Goal: Task Accomplishment & Management: Use online tool/utility

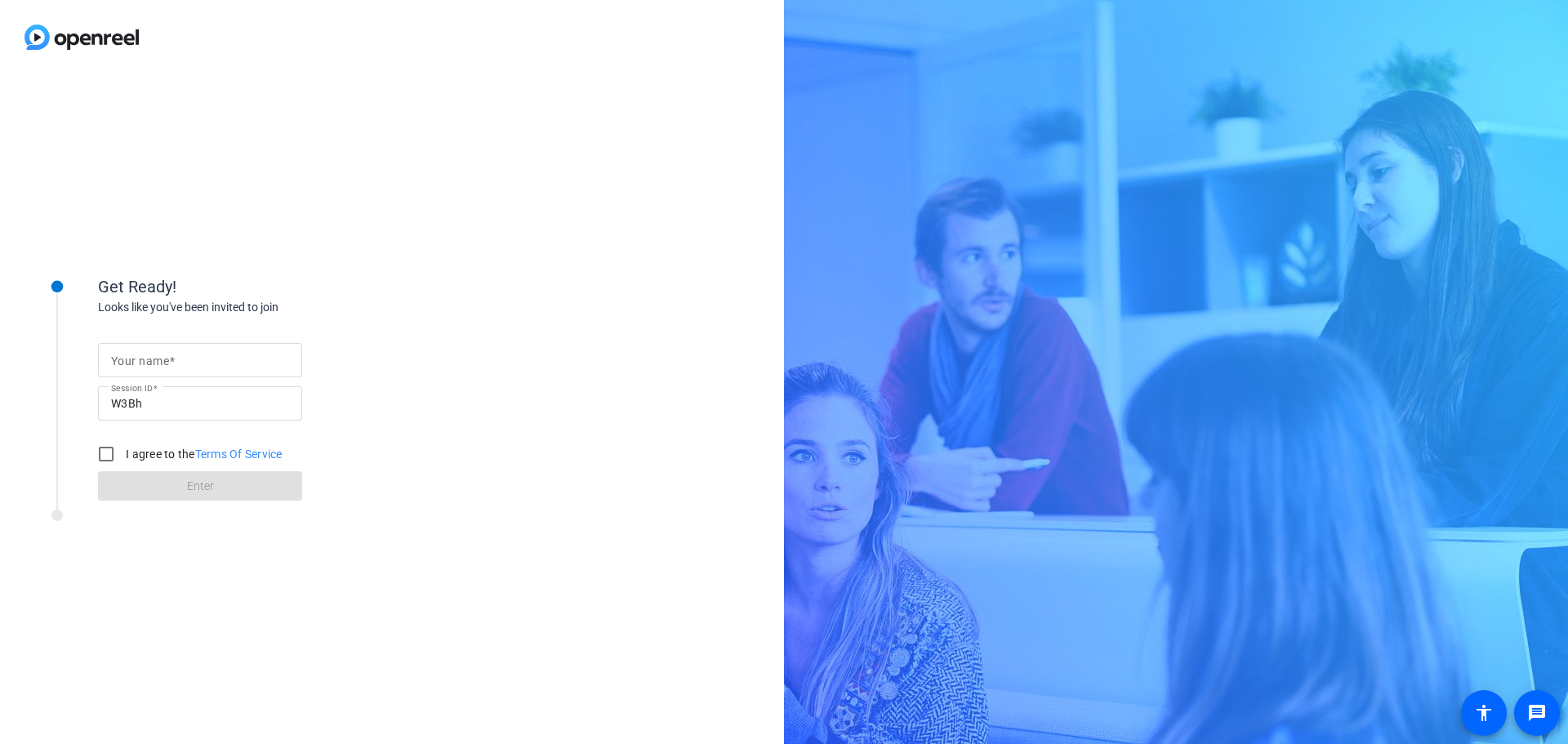
click at [154, 358] on mat-label "Your name" at bounding box center [140, 361] width 58 height 13
click at [154, 358] on input "Your name" at bounding box center [200, 361] width 178 height 20
type input "[PERSON_NAME]"
click at [102, 454] on input "I agree to the Terms Of Service" at bounding box center [106, 455] width 33 height 33
checkbox input "true"
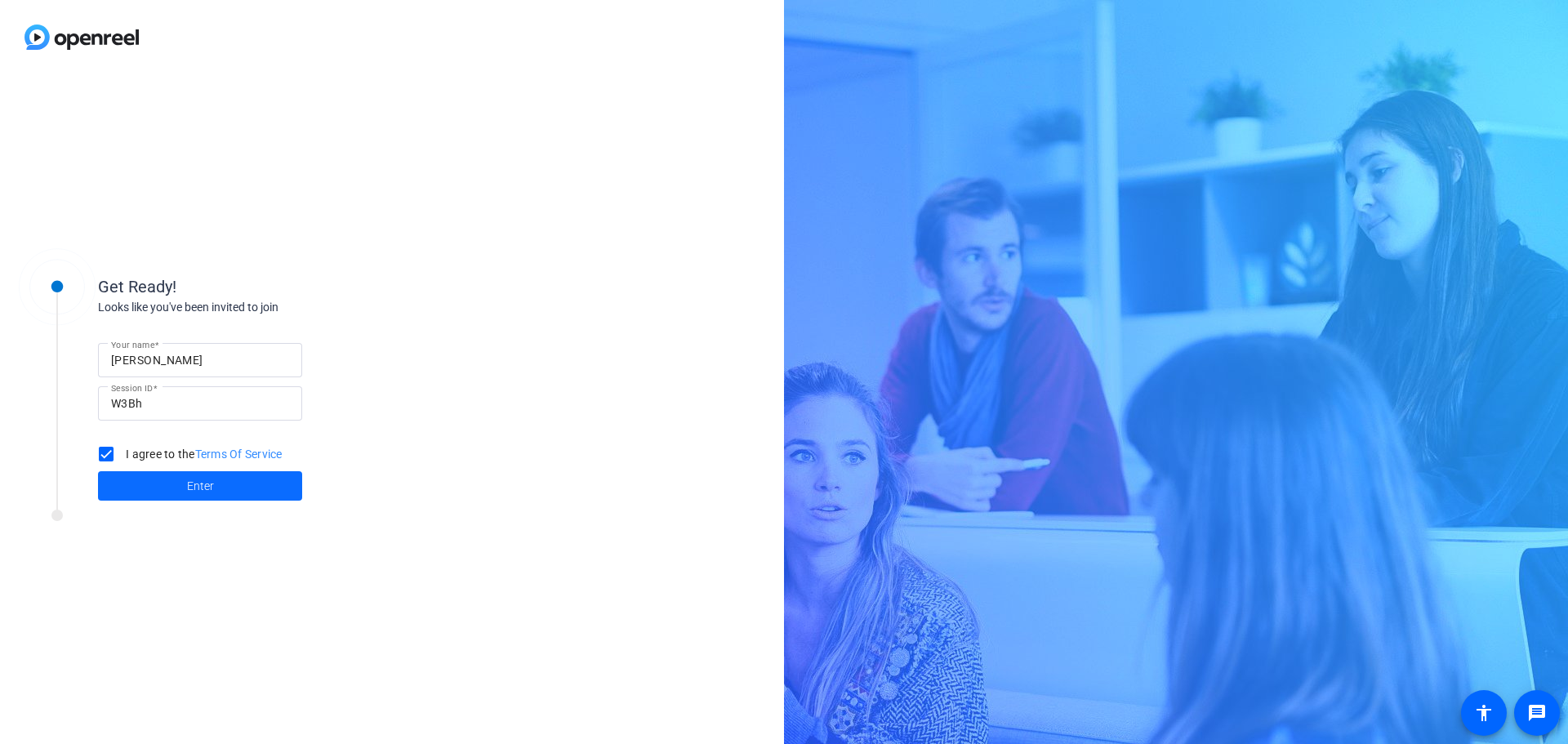
click at [134, 486] on span at bounding box center [200, 486] width 204 height 39
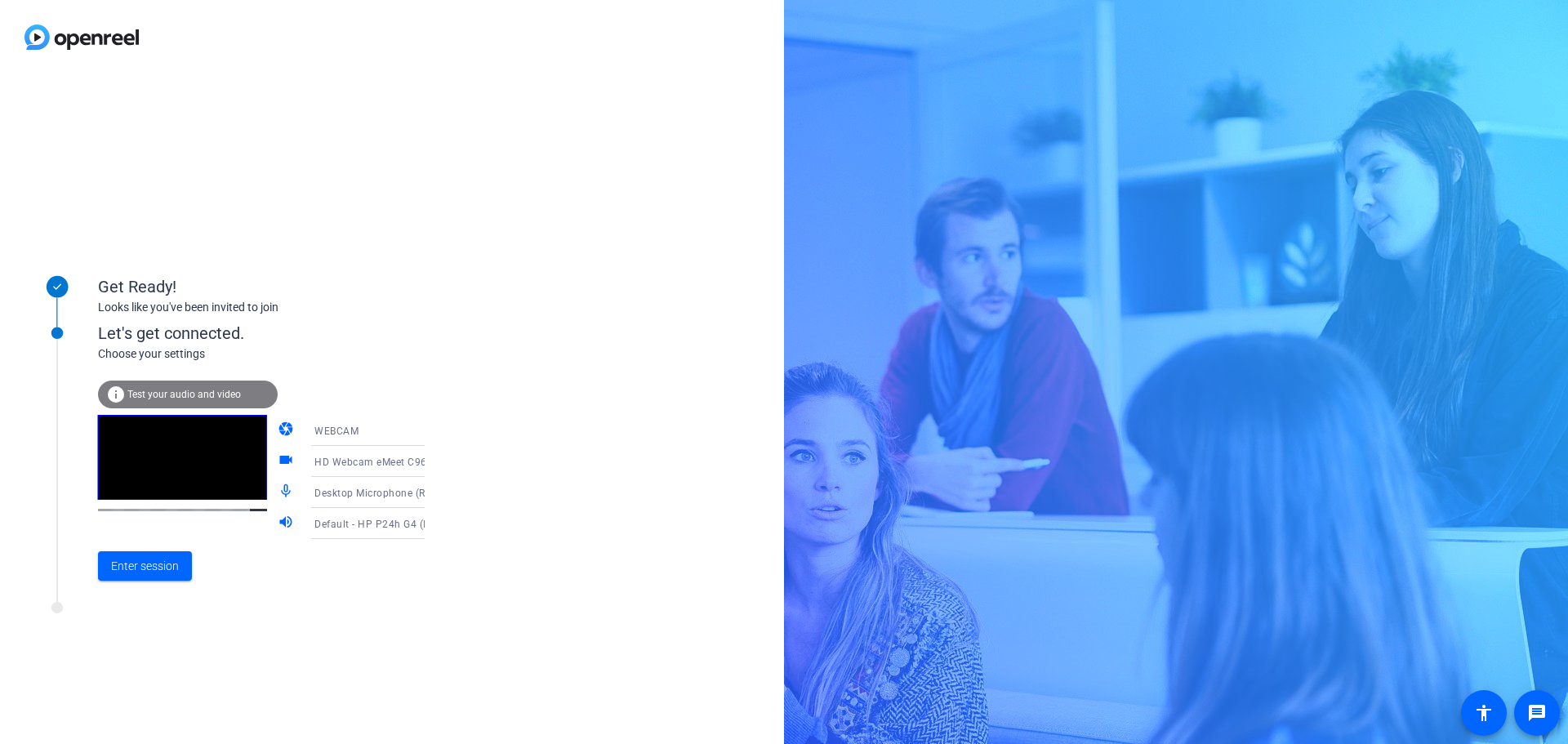
click at [386, 465] on span "HD Webcam eMeet C960 (328f:006d)" at bounding box center [404, 462] width 178 height 13
click at [461, 463] on div at bounding box center [784, 372] width 1568 height 744
click at [150, 569] on span "Enter session" at bounding box center [145, 566] width 68 height 17
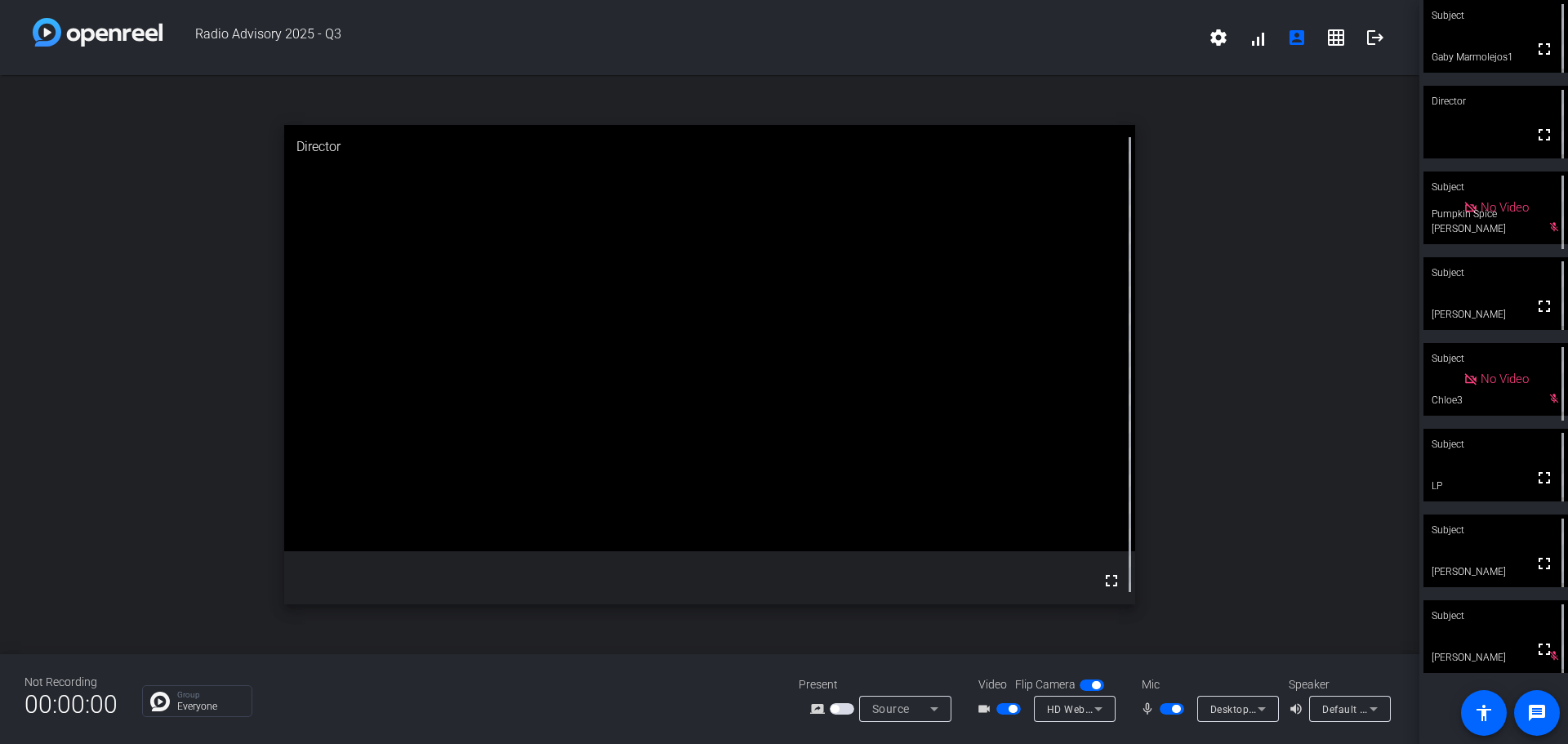
click at [1342, 713] on span "Default - HP P24h G4 (Intel(R) Display Audio)" at bounding box center [1430, 709] width 217 height 13
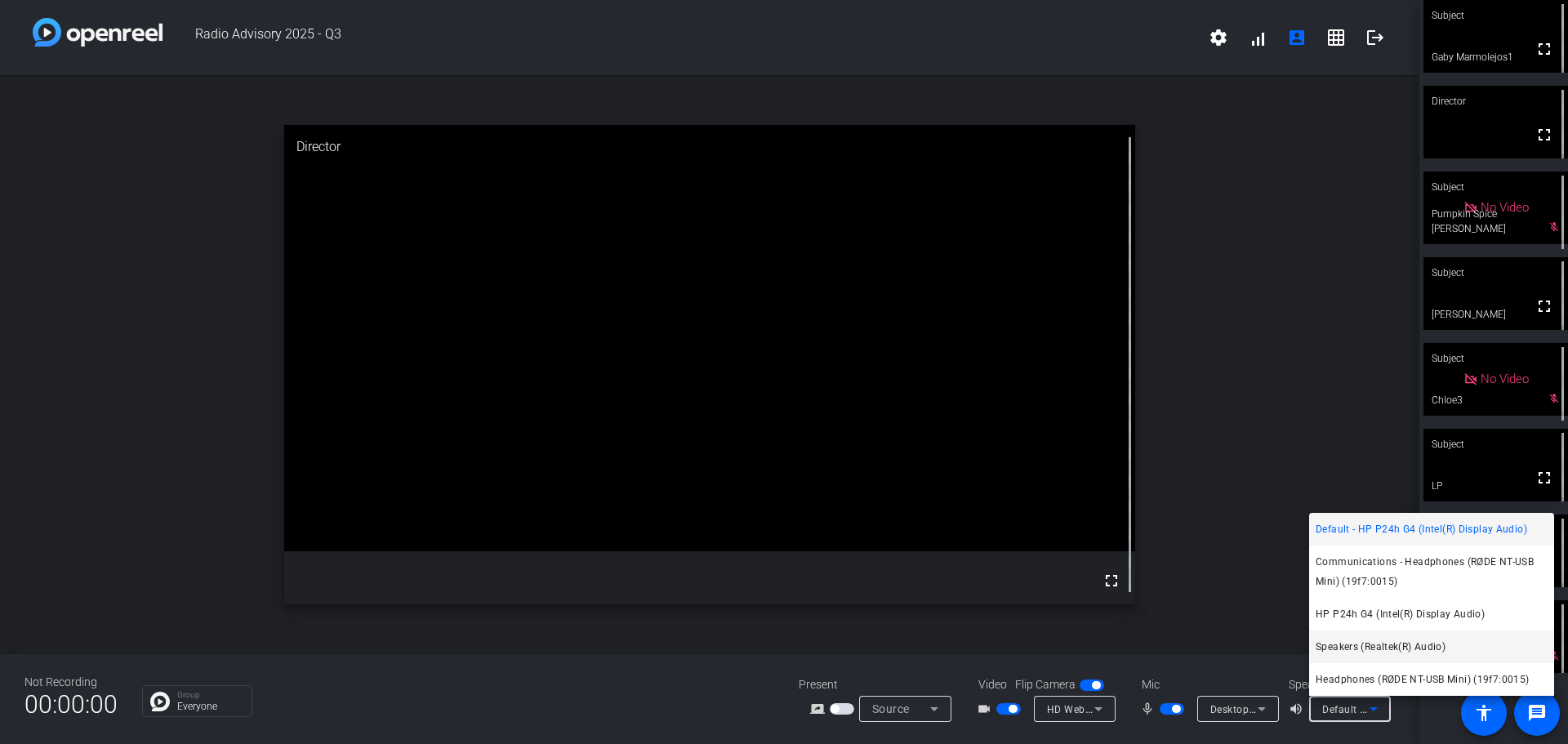
click at [1368, 657] on mat-option "Speakers (Realtek(R) Audio)" at bounding box center [1432, 647] width 245 height 33
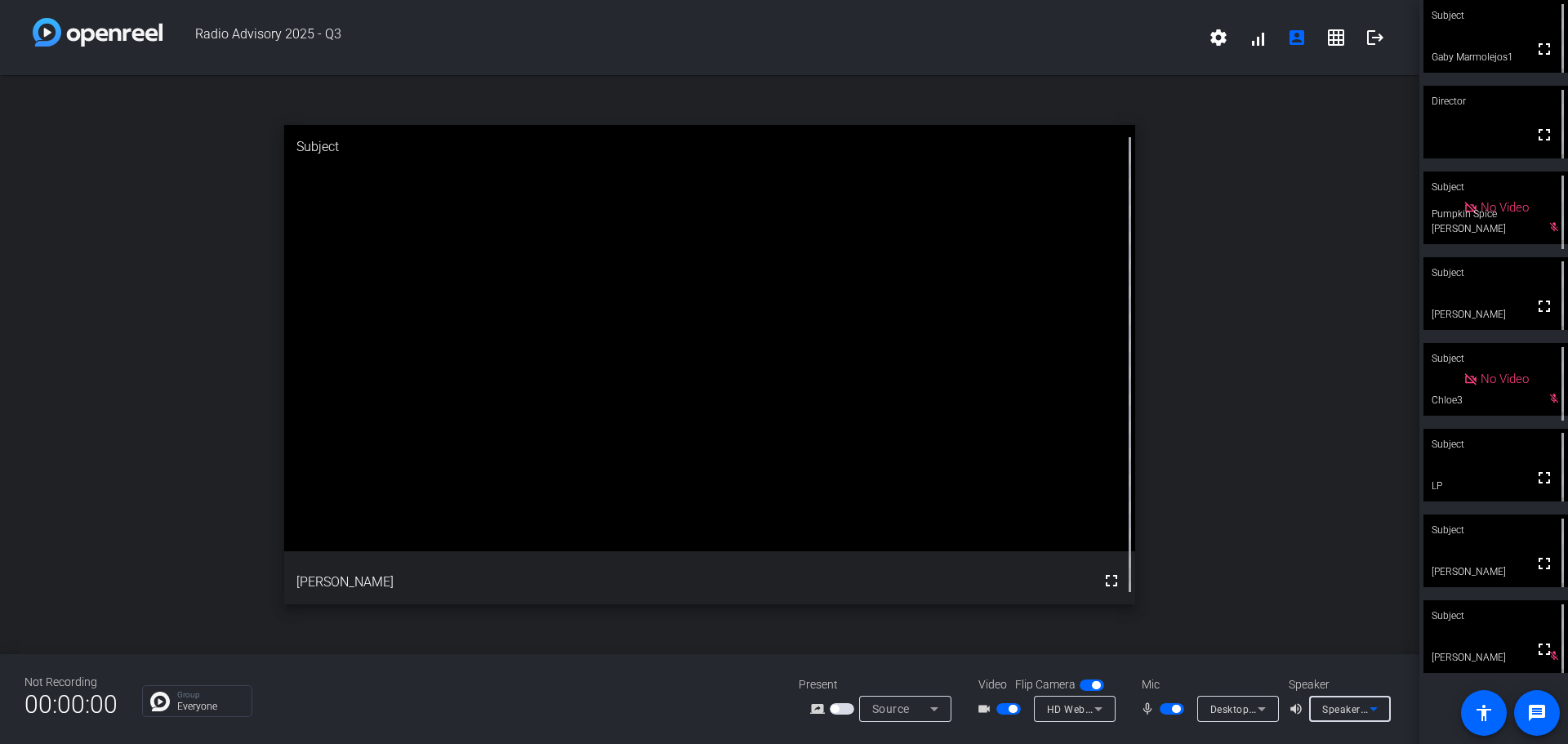
click at [1342, 706] on span "Speakers (Realtek(R) Audio)" at bounding box center [1388, 709] width 133 height 13
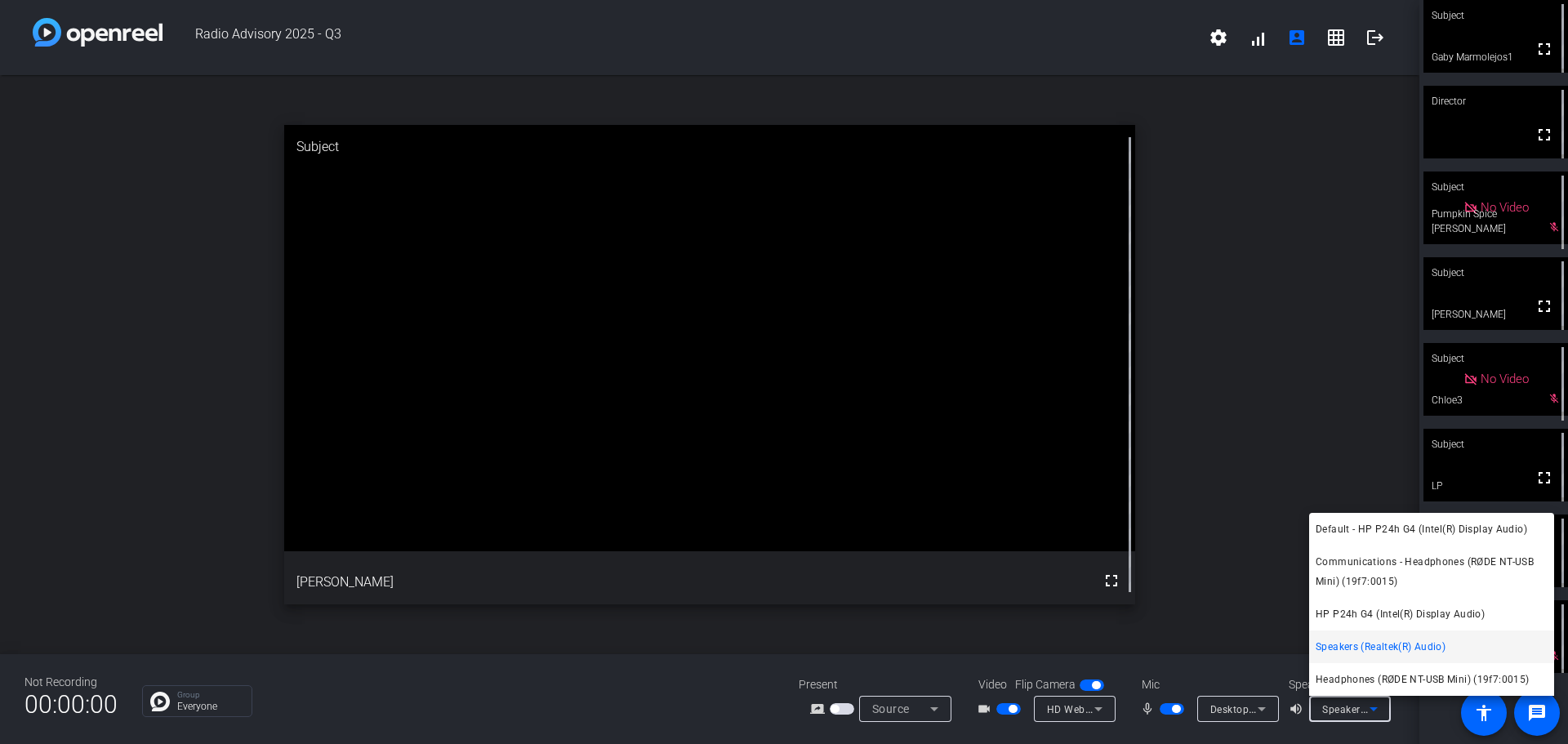
click at [1357, 411] on div at bounding box center [784, 372] width 1568 height 744
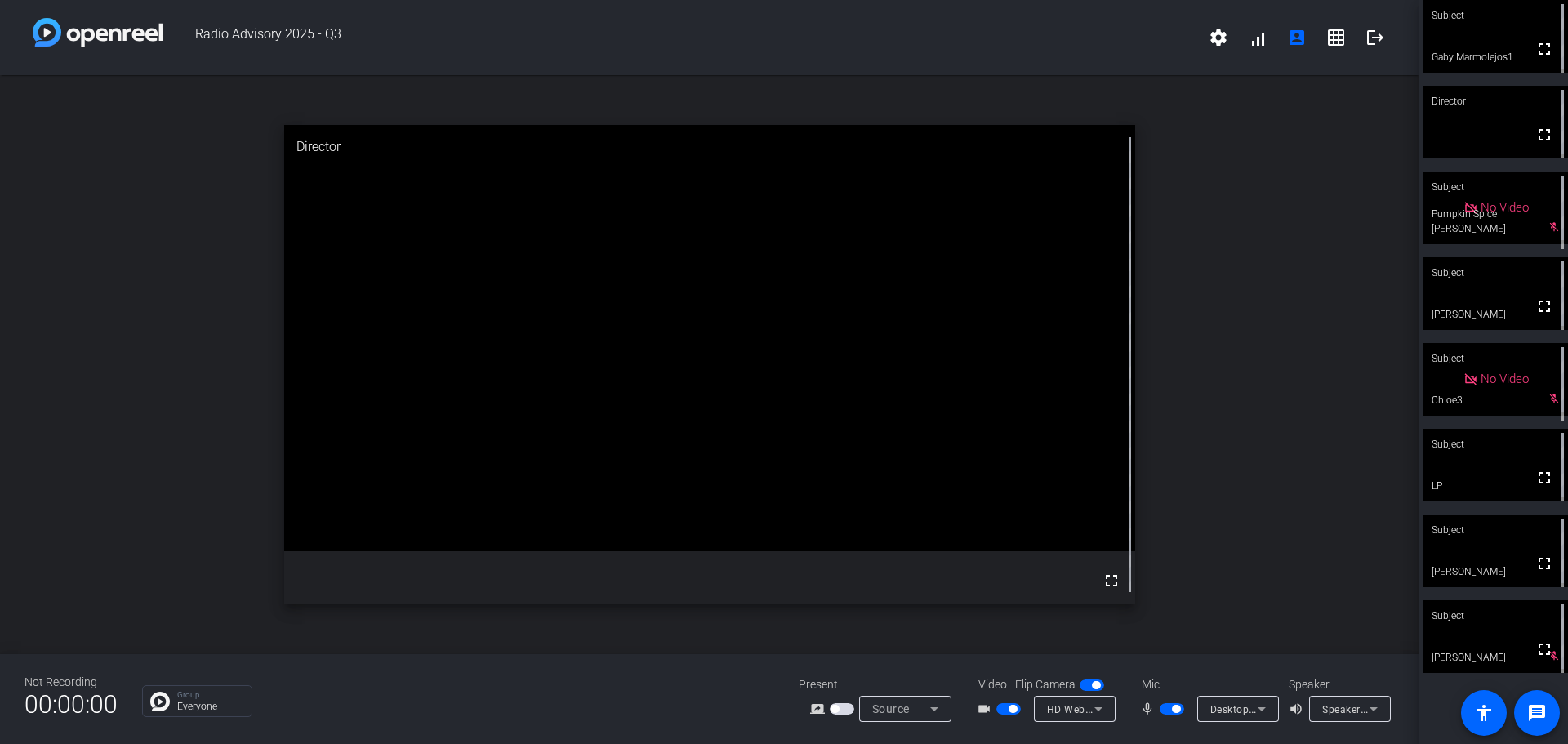
click at [1238, 707] on span "Desktop Microphone (RØDE NT-USB Mini) (19f7:0015)" at bounding box center [1338, 709] width 256 height 13
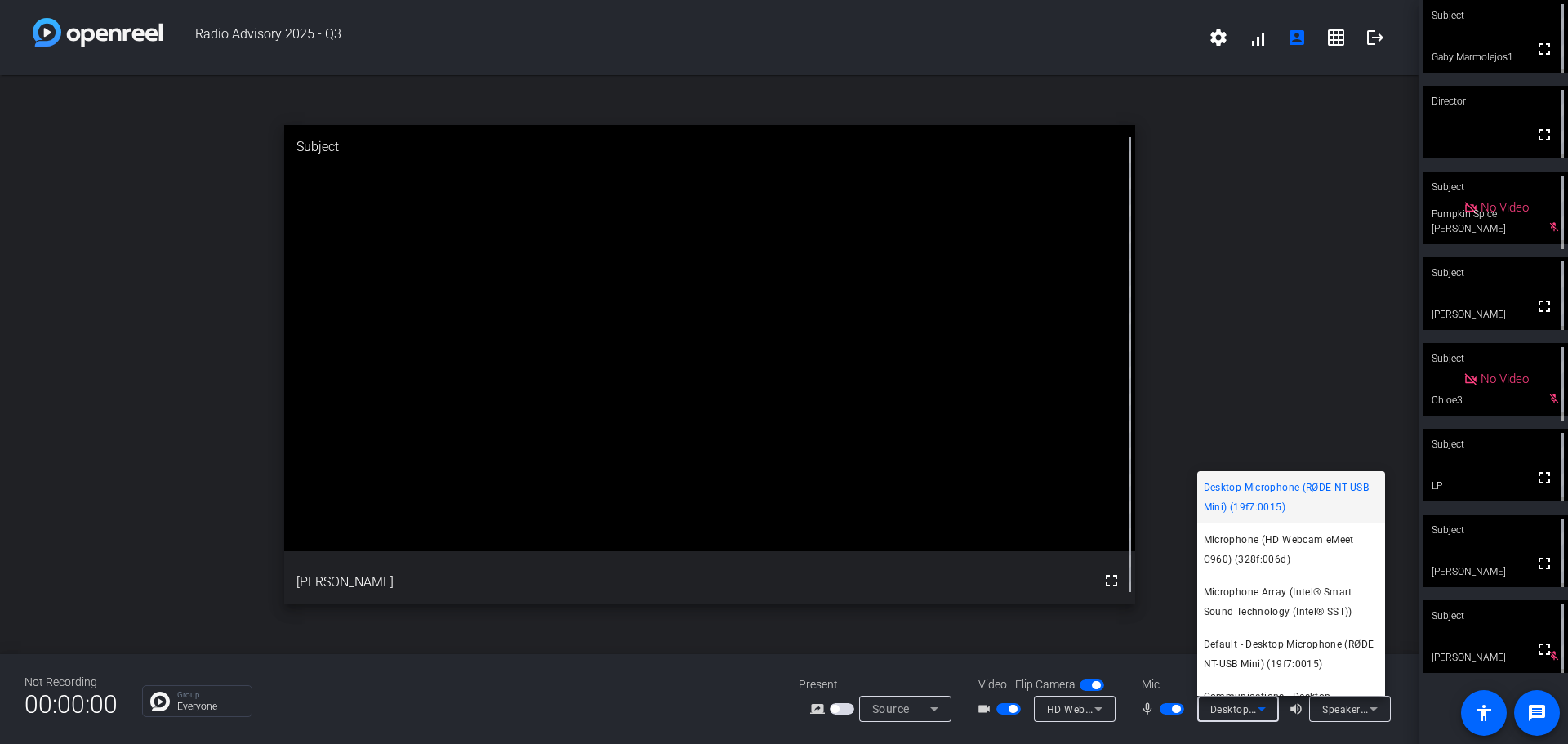
click at [1271, 495] on span "Desktop Microphone (RØDE NT-USB Mini) (19f7:0015)" at bounding box center [1291, 498] width 175 height 39
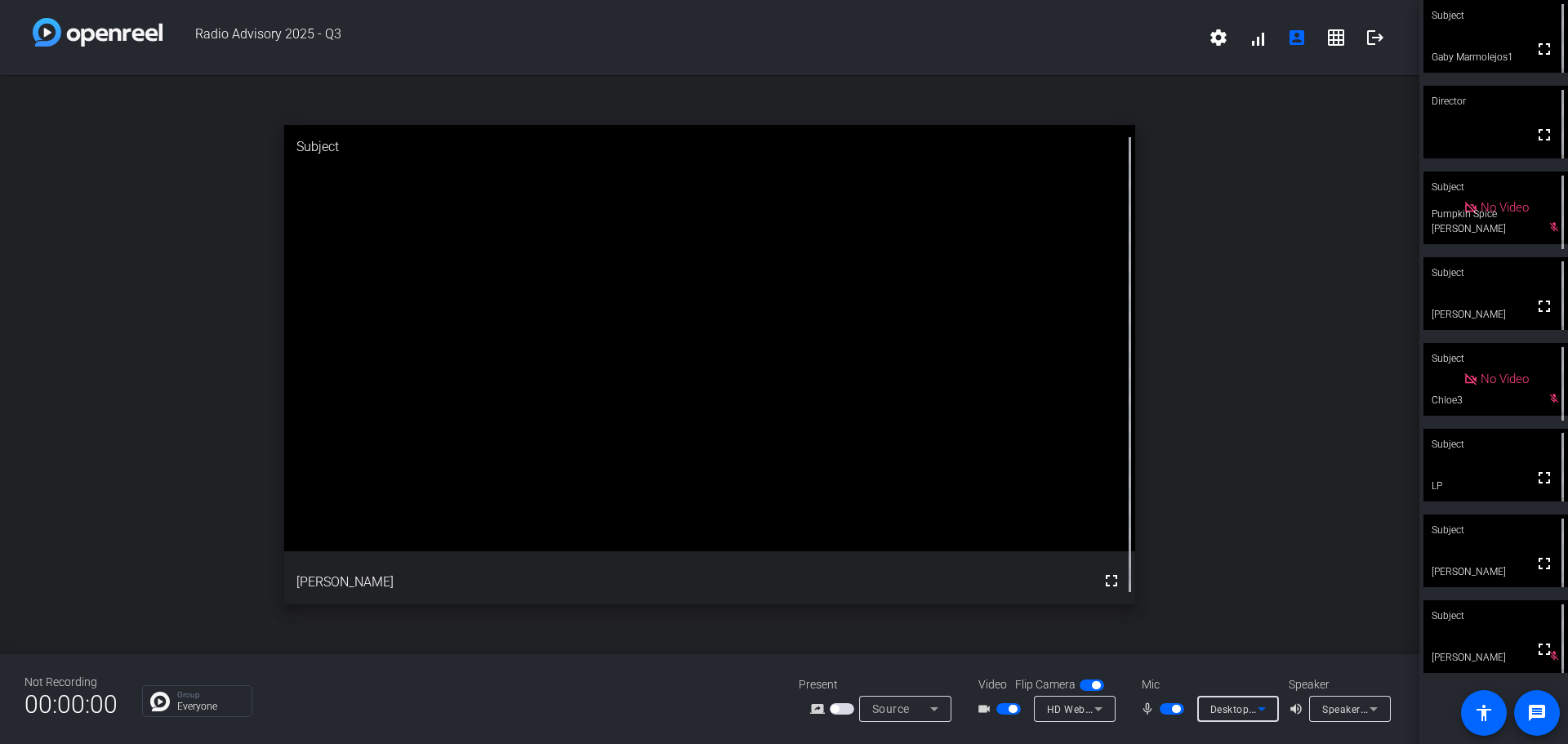
click at [1304, 269] on div "open_in_new Subject fullscreen [PERSON_NAME]" at bounding box center [709, 365] width 1419 height 579
click at [1002, 707] on span "button" at bounding box center [1008, 709] width 25 height 11
click at [1164, 714] on span "button" at bounding box center [1172, 709] width 25 height 11
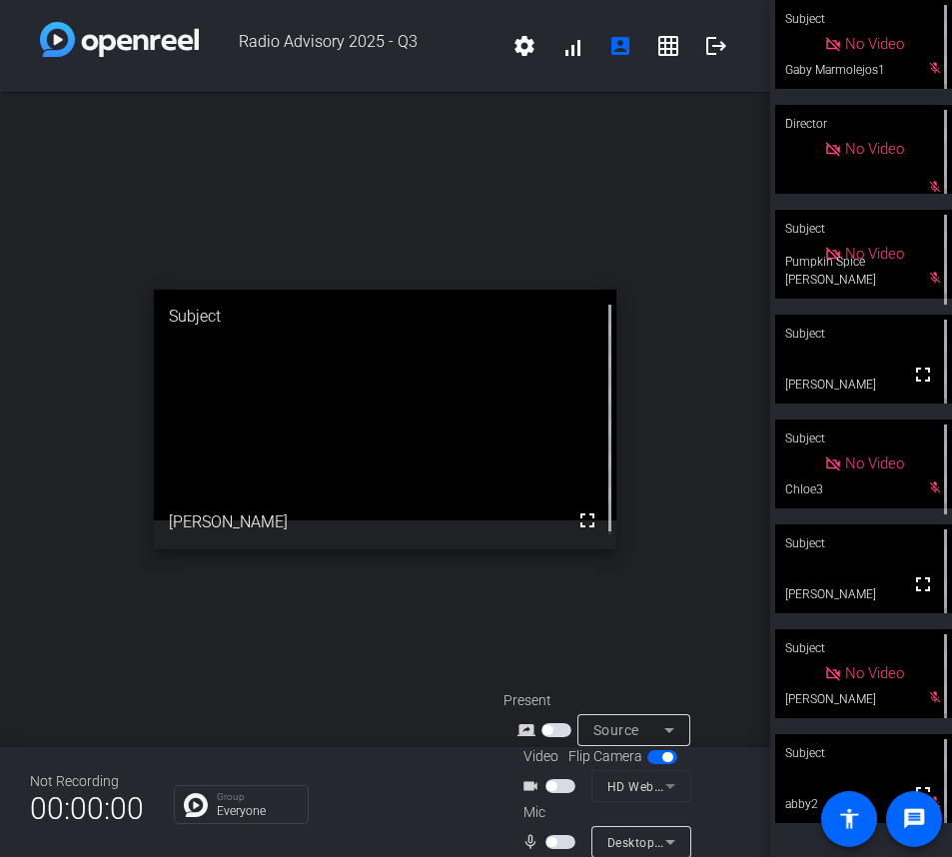
click at [556, 786] on span "button" at bounding box center [561, 786] width 30 height 14
click at [564, 839] on span "button" at bounding box center [561, 842] width 30 height 14
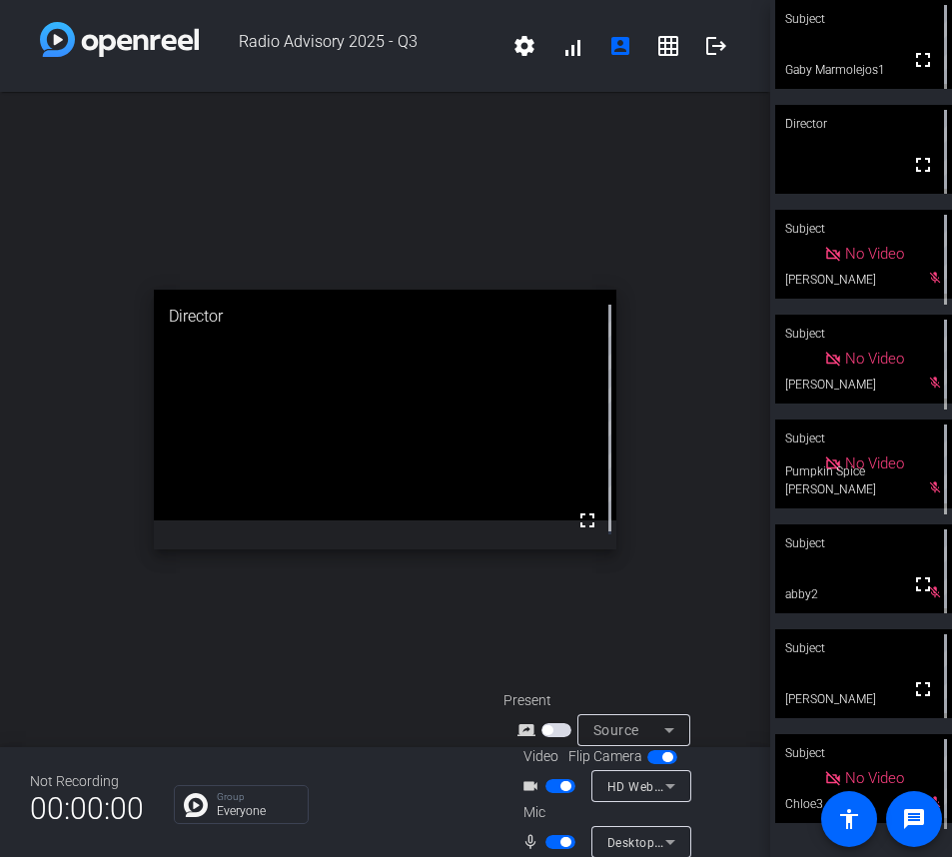
click at [708, 464] on div "open_in_new Director fullscreen" at bounding box center [385, 420] width 770 height 656
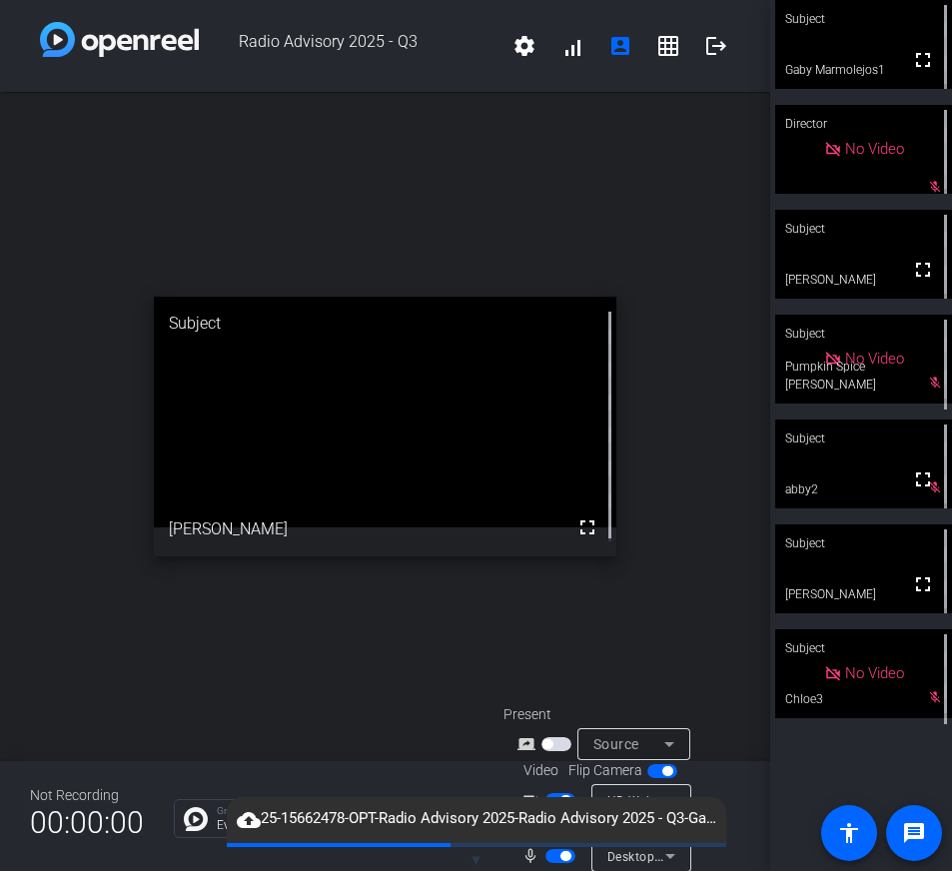
click at [553, 795] on span "button" at bounding box center [561, 800] width 30 height 14
click at [554, 855] on span "button" at bounding box center [561, 856] width 30 height 14
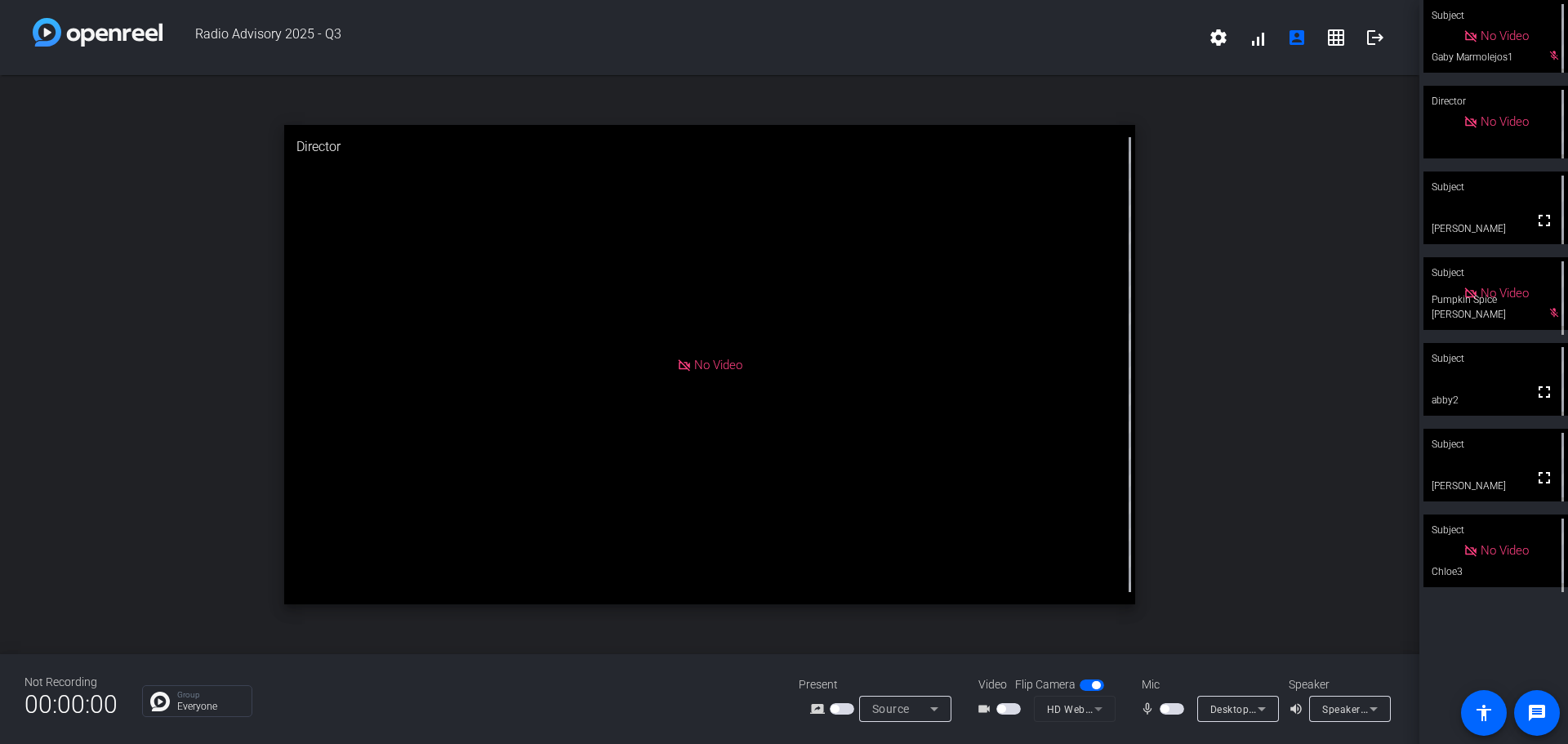
click at [777, 700] on span "button" at bounding box center [1172, 709] width 25 height 11
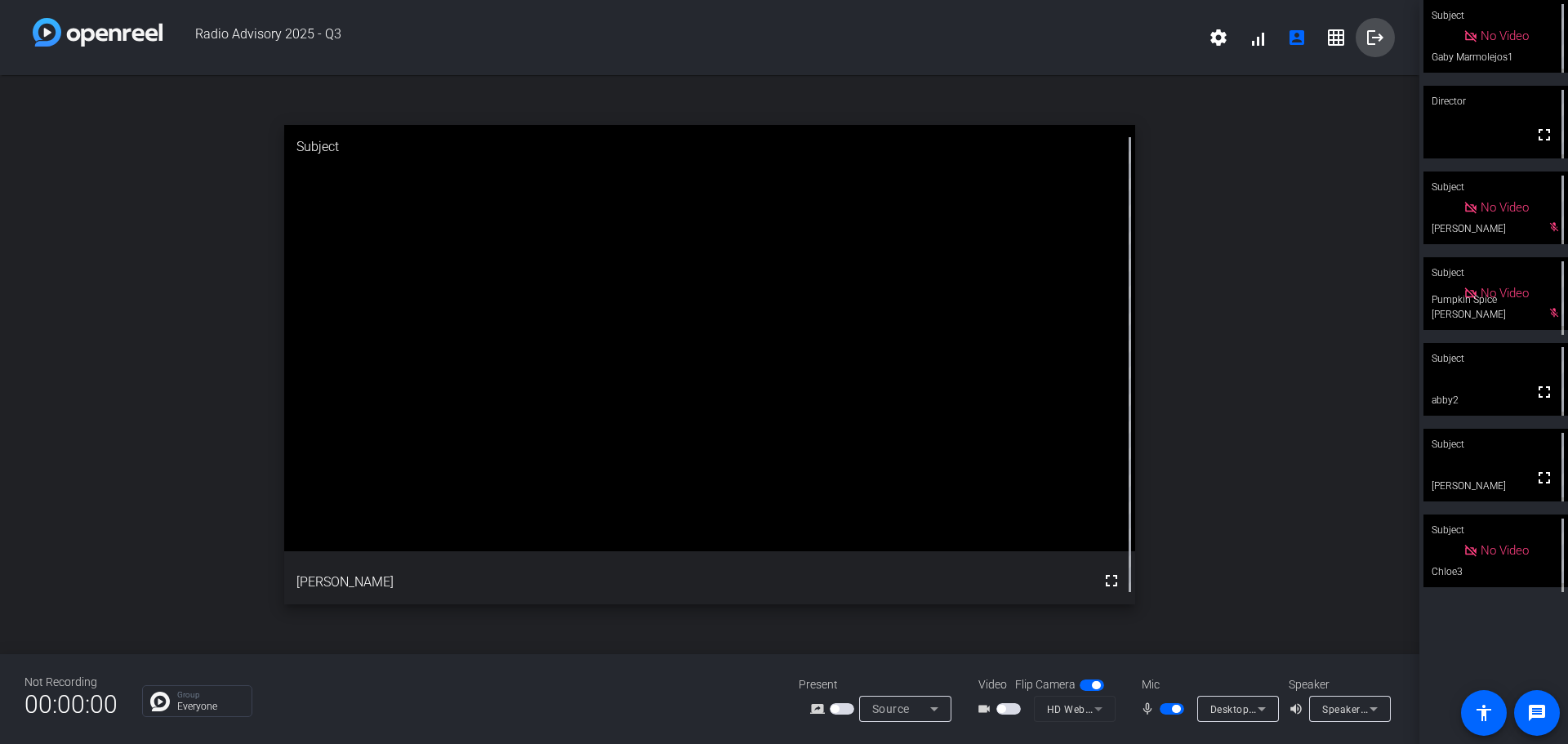
click at [777, 38] on mat-icon "logout" at bounding box center [1375, 38] width 20 height 20
